Goal: Transaction & Acquisition: Purchase product/service

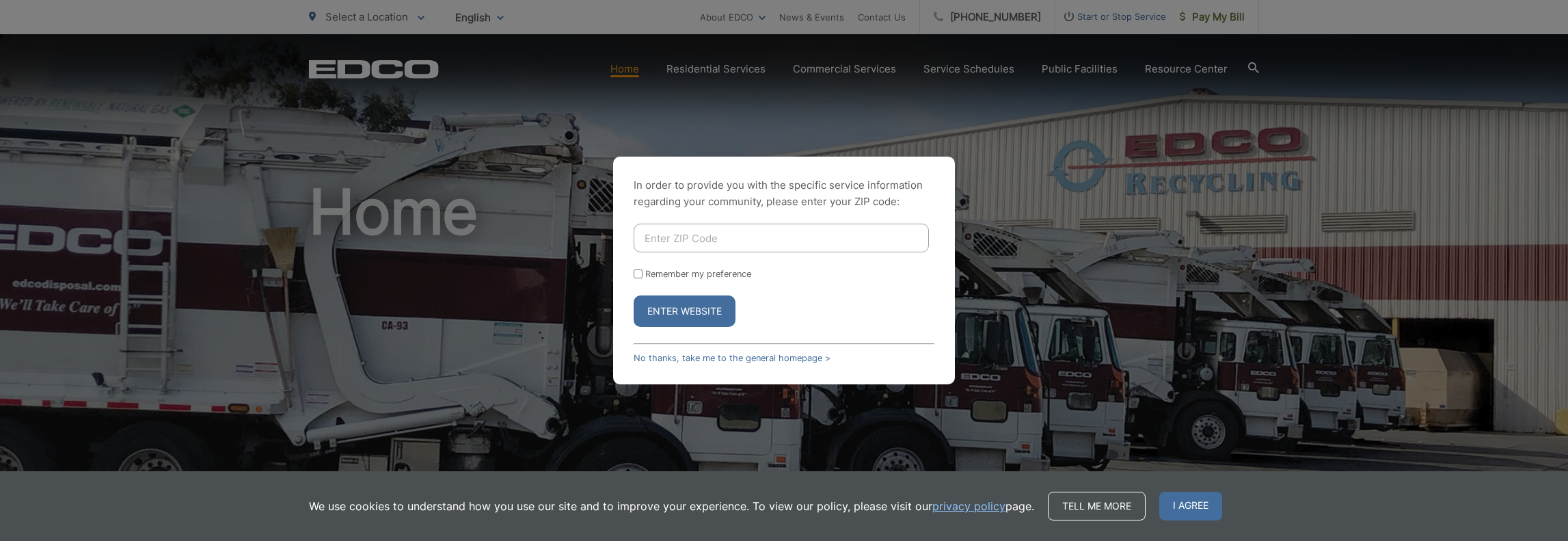
click at [688, 313] on button "Enter Website" at bounding box center [684, 311] width 102 height 32
click at [700, 359] on link "No thanks, take me to the general homepage >" at bounding box center [731, 358] width 197 height 11
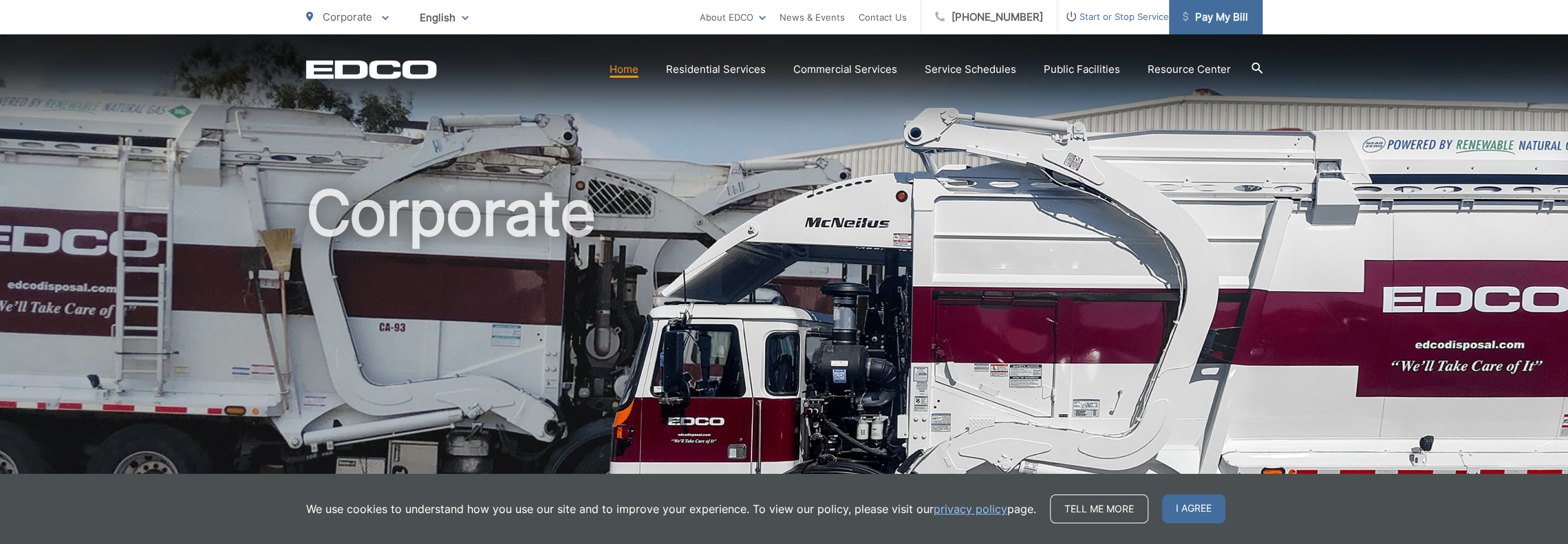
click at [1207, 19] on span "Pay My Bill" at bounding box center [1215, 17] width 65 height 17
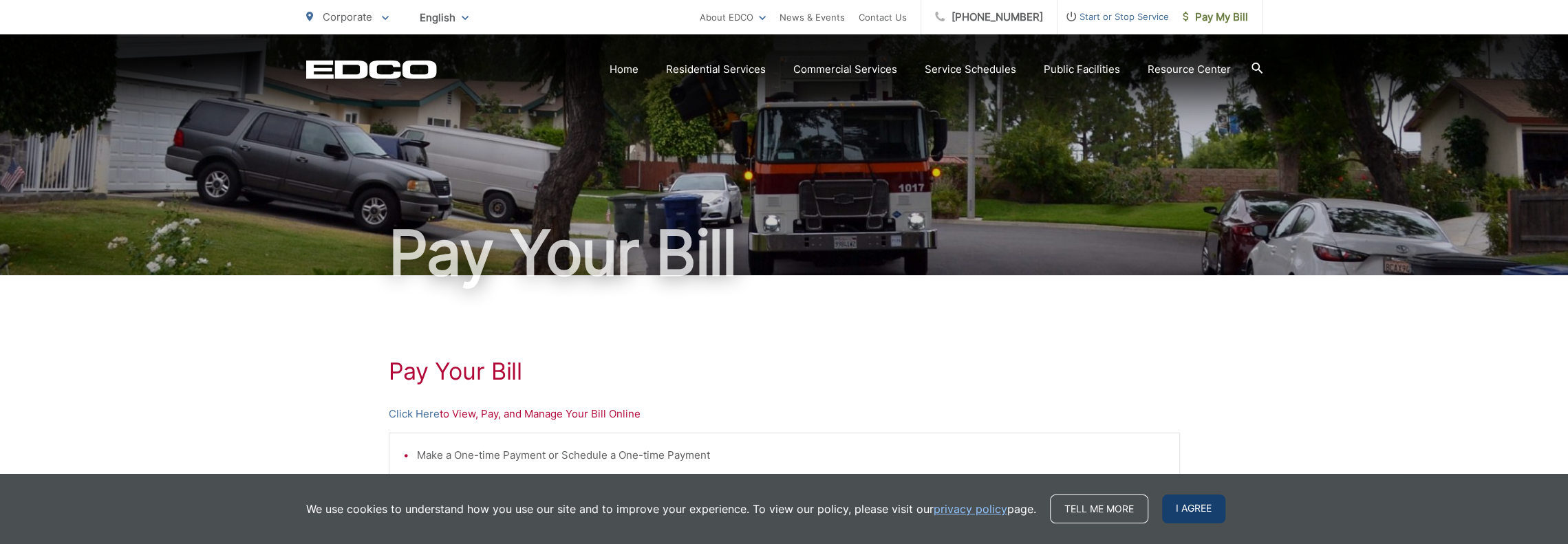
drag, startPoint x: 1179, startPoint y: 492, endPoint x: 1185, endPoint y: 508, distance: 17.1
click at [1181, 492] on div "We use cookies to understand how you use our site and to improve your experienc…" at bounding box center [784, 508] width 1568 height 70
click at [1186, 509] on span "I agree" at bounding box center [1193, 508] width 63 height 29
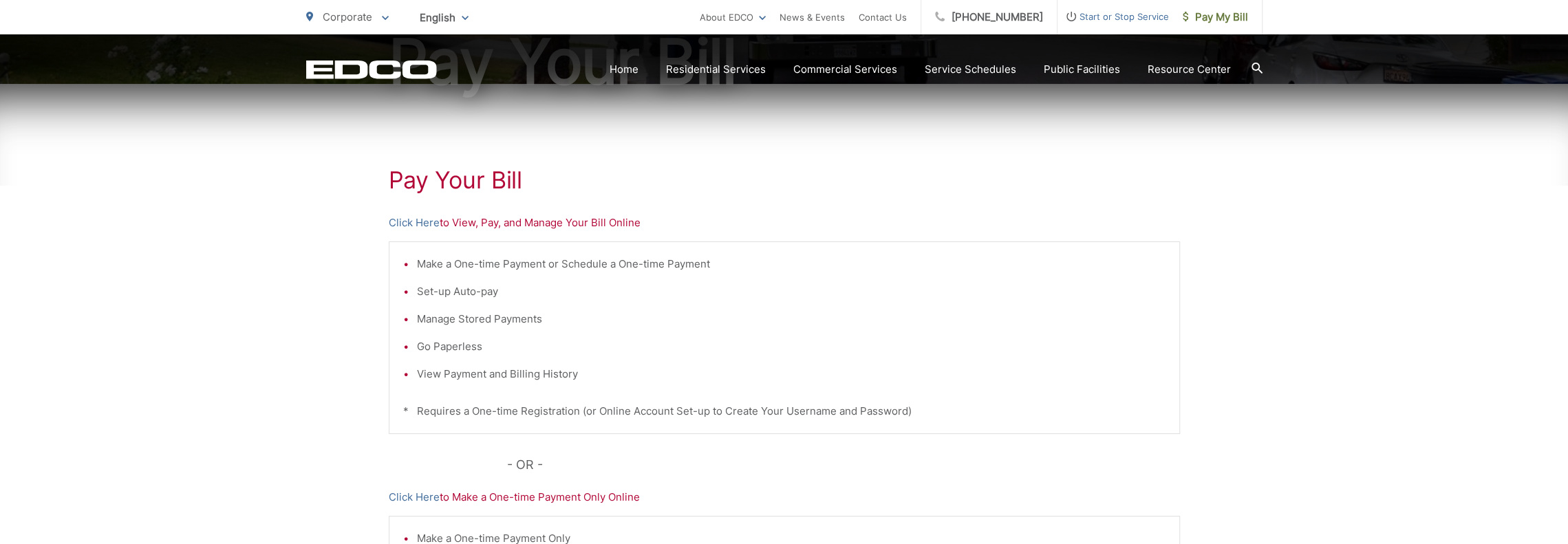
scroll to position [206, 0]
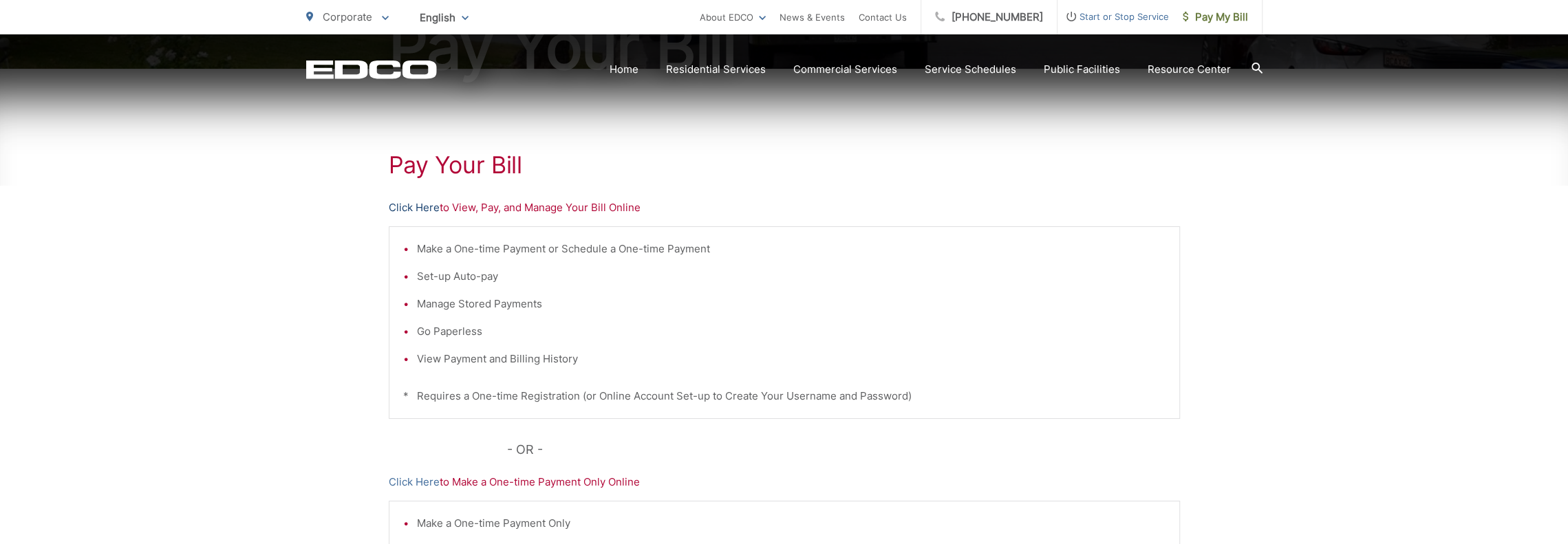
click at [417, 207] on link "Click Here" at bounding box center [414, 208] width 51 height 17
